Goal: Information Seeking & Learning: Learn about a topic

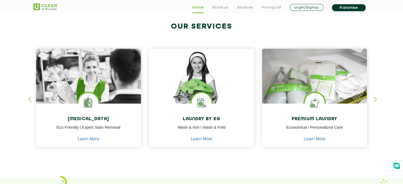
scroll to position [204, 0]
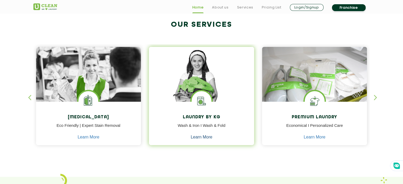
click at [194, 137] on link "Learn More" at bounding box center [202, 137] width 22 height 5
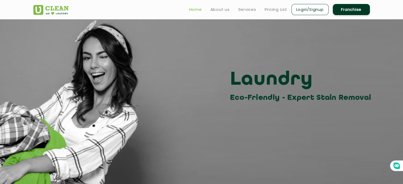
click at [192, 9] on link "Home" at bounding box center [195, 9] width 13 height 6
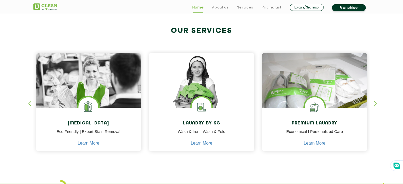
scroll to position [204, 0]
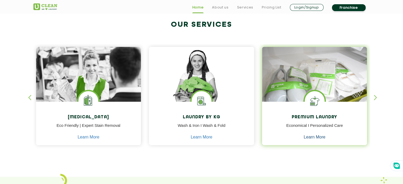
click at [310, 137] on link "Learn More" at bounding box center [315, 137] width 22 height 5
